Goal: Find specific page/section: Find specific page/section

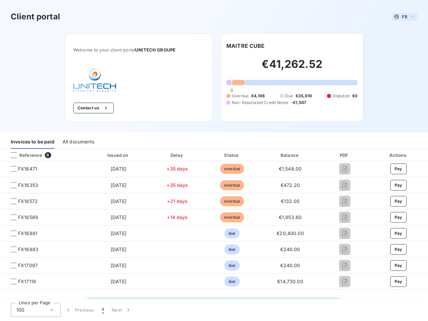
click at [402, 17] on span "FR" at bounding box center [404, 16] width 5 height 5
click at [90, 108] on button "Contact us" at bounding box center [93, 108] width 40 height 11
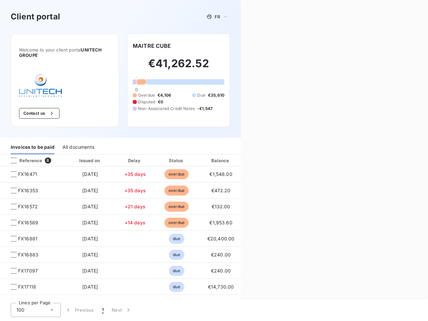
click at [243, 46] on div "Contact us Fill out the form below, and a member of our team will get back to y…" at bounding box center [334, 160] width 187 height 321
click at [32, 142] on div "Invoices to be paid" at bounding box center [33, 147] width 44 height 14
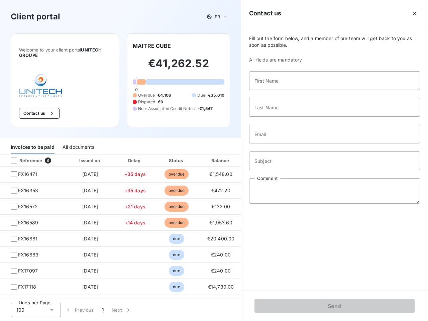
click at [78, 142] on div "All documents" at bounding box center [79, 147] width 32 height 14
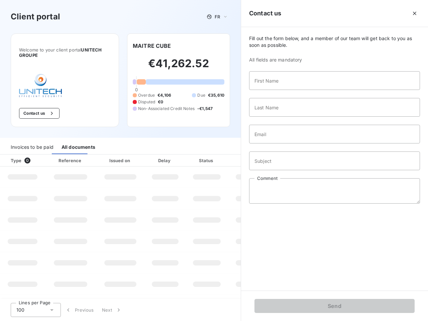
click at [42, 155] on th "Type 0" at bounding box center [22, 161] width 45 height 12
click at [14, 155] on th "Type 0" at bounding box center [22, 161] width 45 height 12
click at [117, 155] on th "Issued on" at bounding box center [120, 161] width 49 height 12
click at [175, 155] on th "Delay" at bounding box center [165, 161] width 41 height 12
click at [229, 155] on th "Amount" at bounding box center [250, 161] width 45 height 12
